Goal: Register for event/course

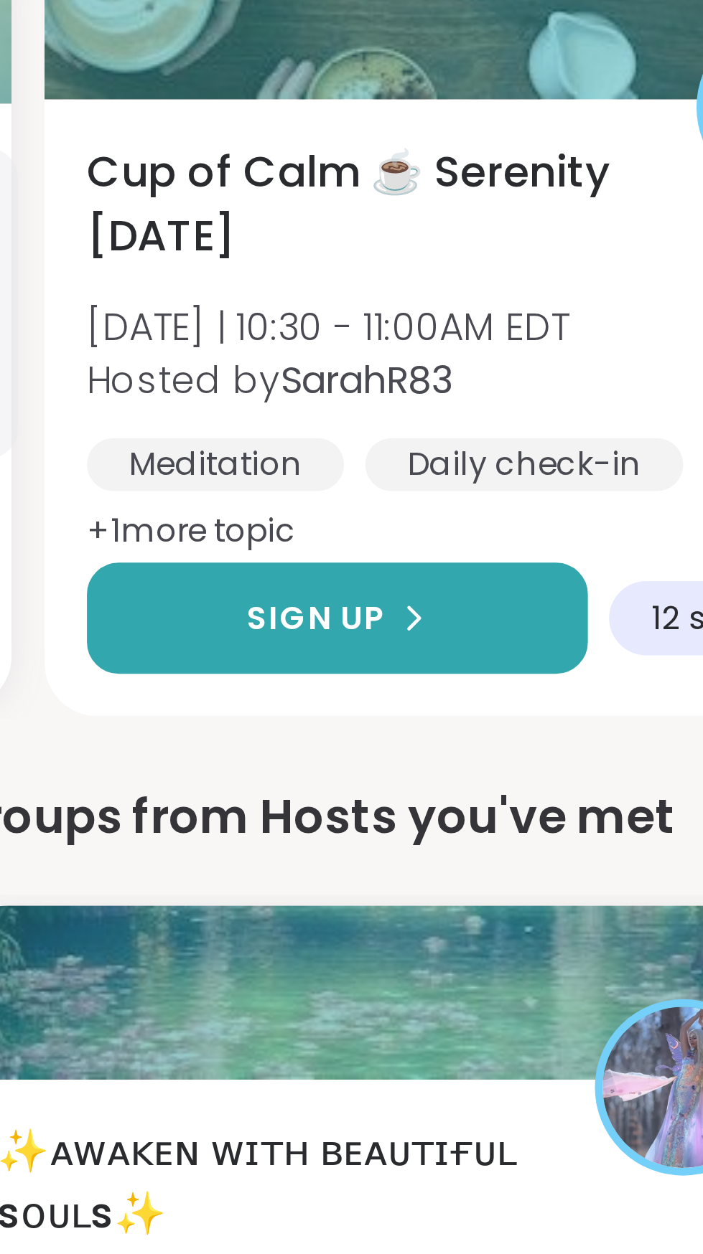
click at [141, 713] on icon at bounding box center [145, 717] width 9 height 9
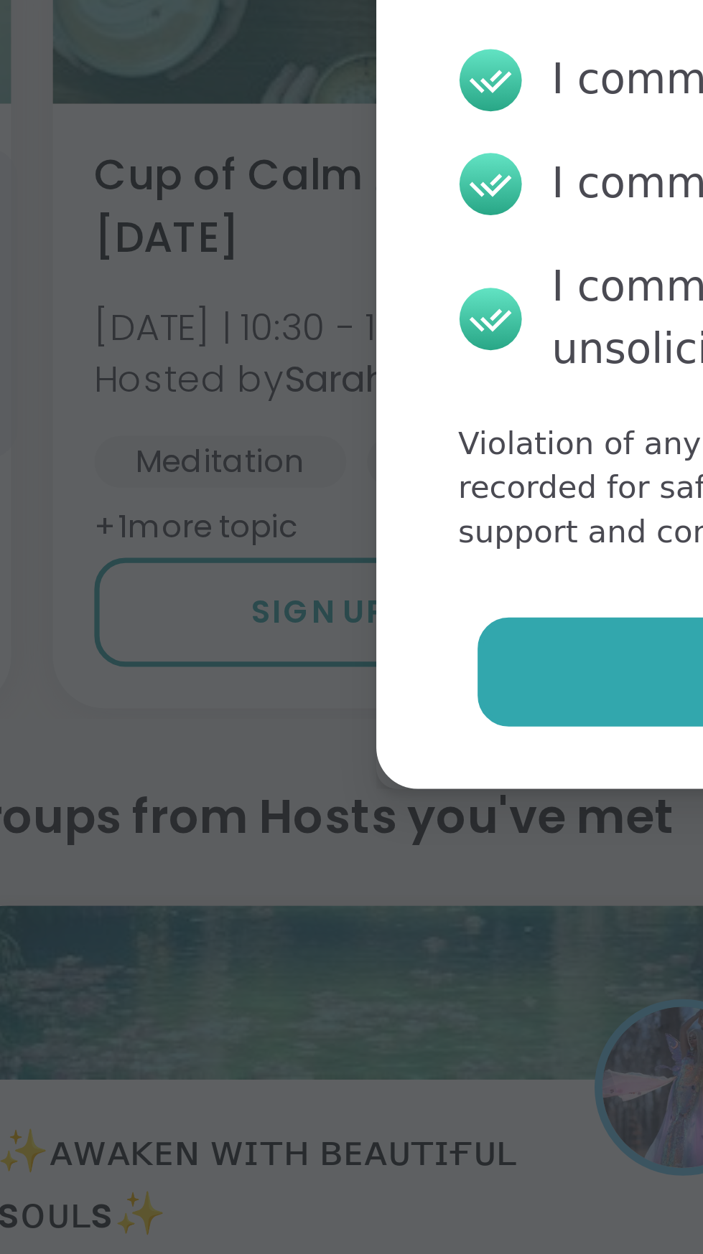
click at [201, 736] on button "Agree" at bounding box center [351, 732] width 374 height 30
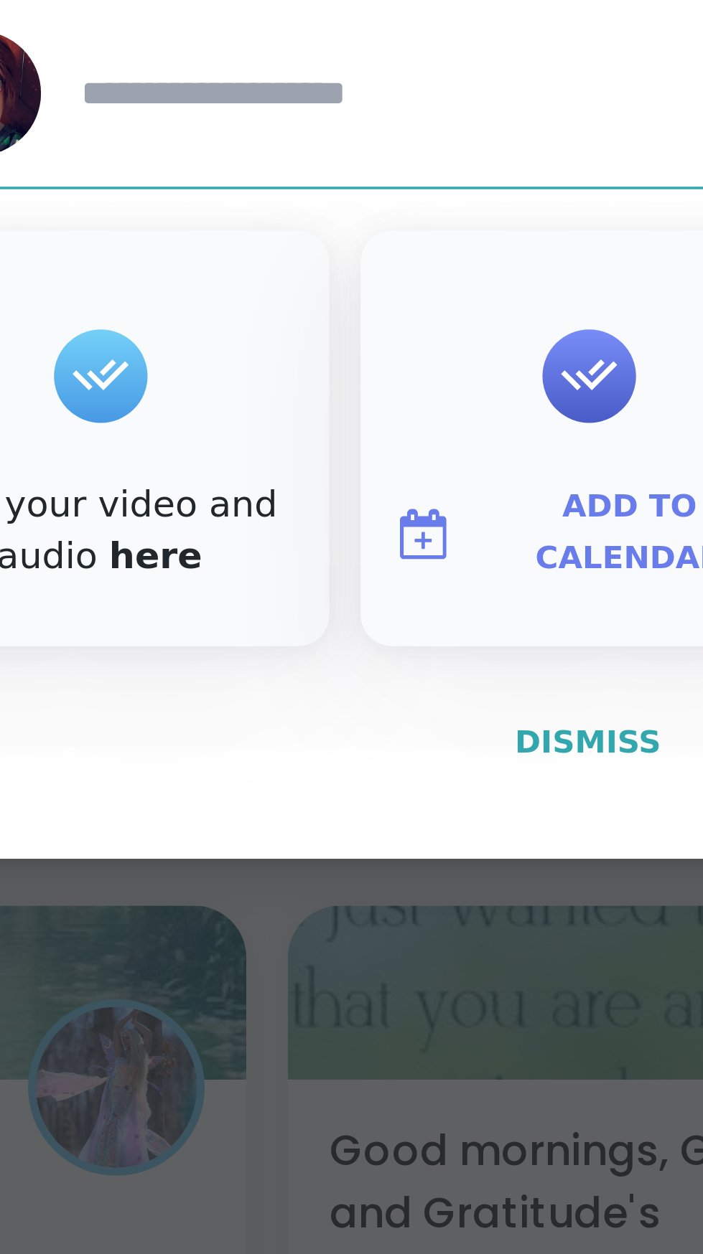
click at [354, 750] on span "Dismiss" at bounding box center [351, 751] width 40 height 10
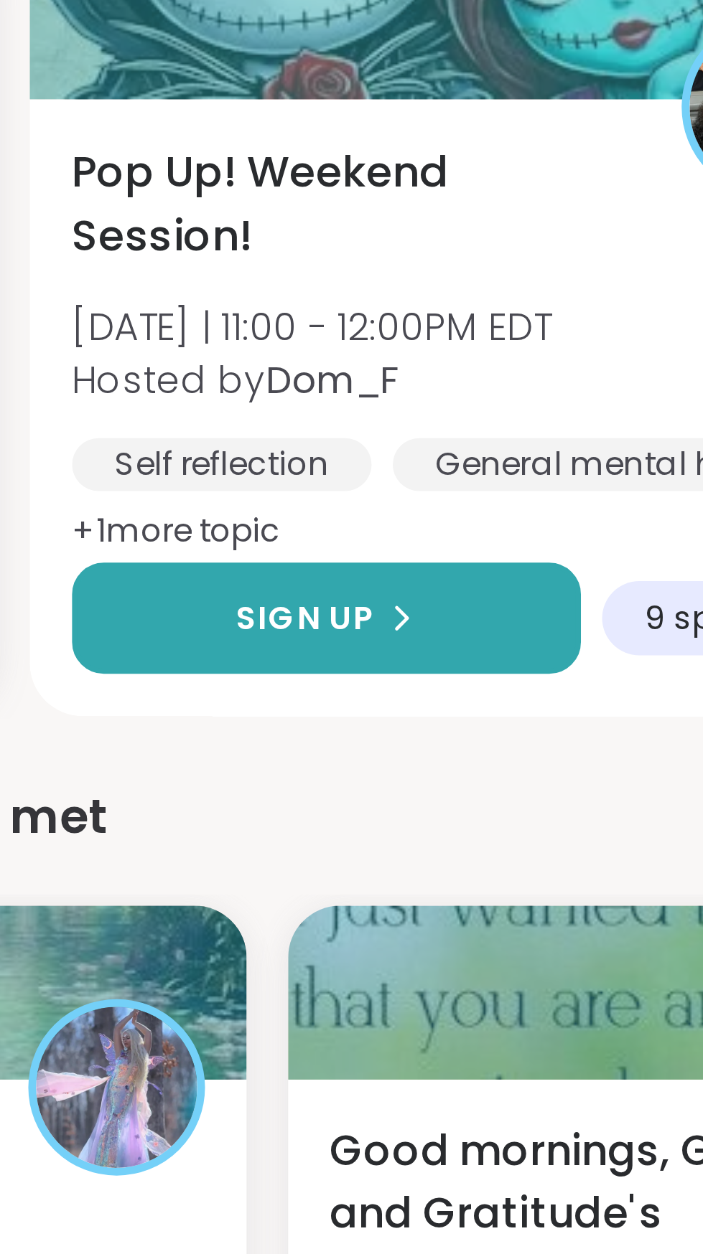
click at [299, 710] on div "Sign Up" at bounding box center [279, 716] width 50 height 13
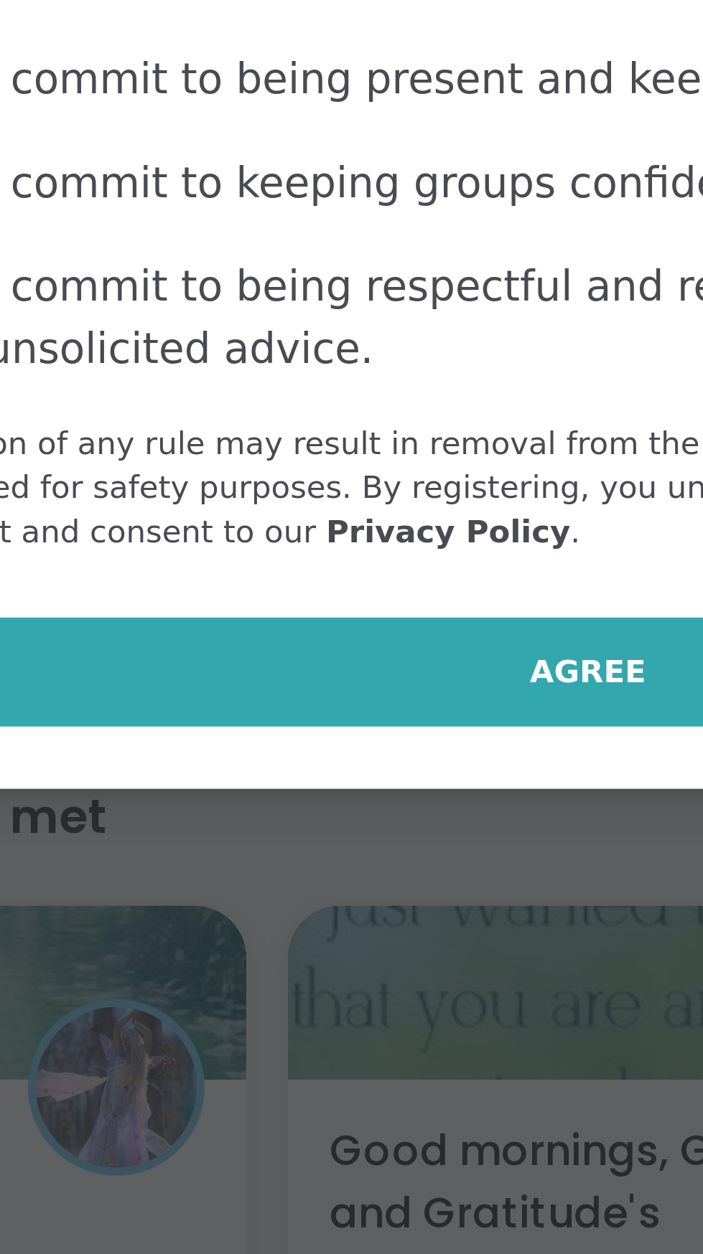
click at [340, 738] on span "Agree" at bounding box center [351, 732] width 32 height 13
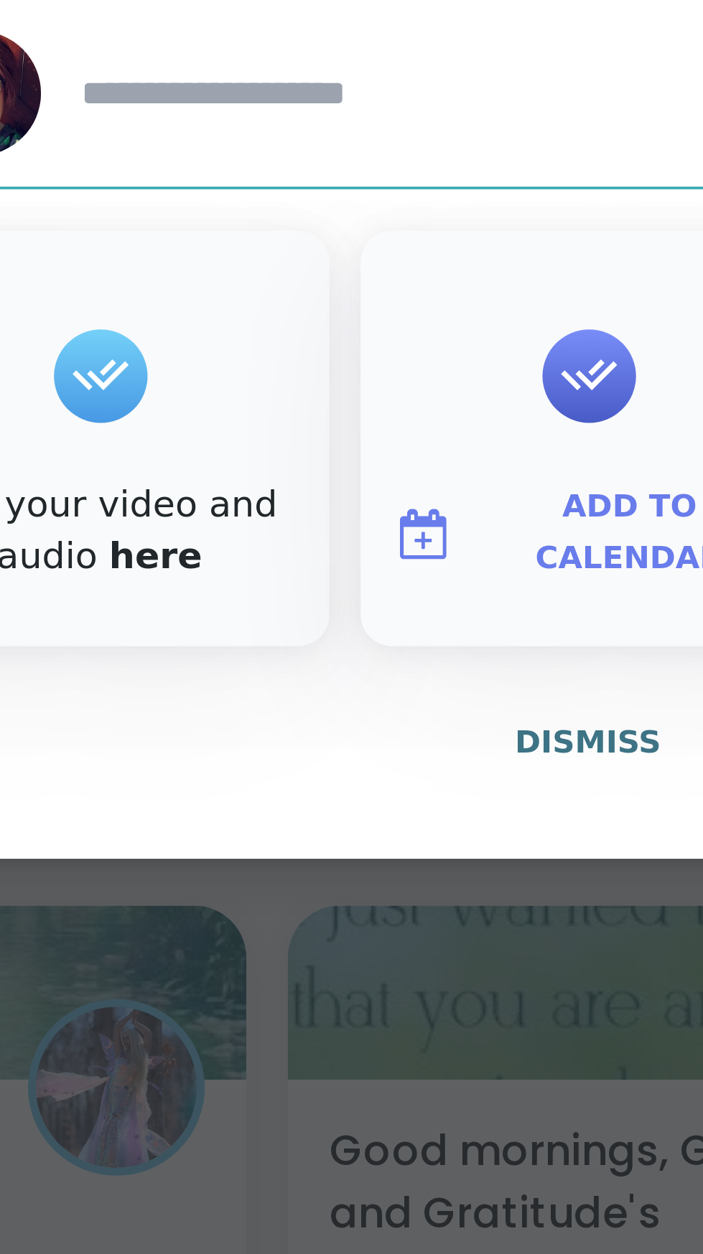
type textarea "*"
click at [347, 756] on span "Dismiss" at bounding box center [351, 751] width 40 height 10
